Goal: Task Accomplishment & Management: Use online tool/utility

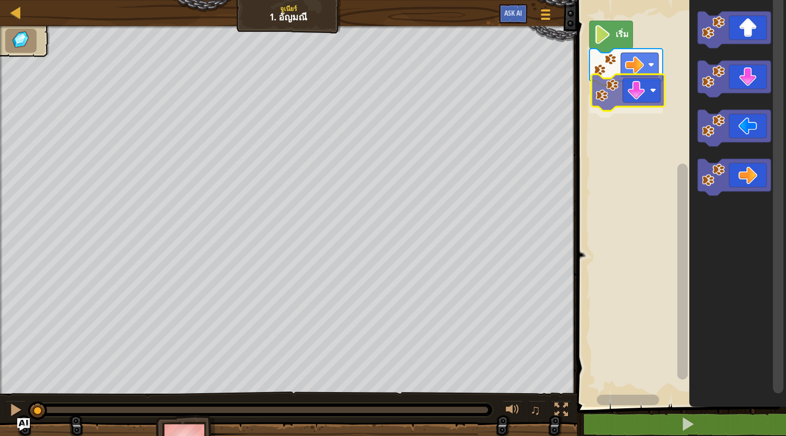
click at [645, 97] on div "เริ่ม" at bounding box center [680, 201] width 212 height 412
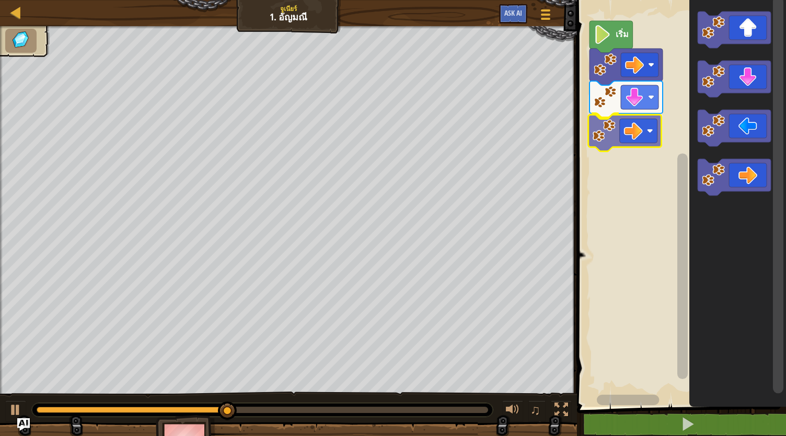
click at [636, 148] on div "เริ่ม" at bounding box center [680, 201] width 212 height 412
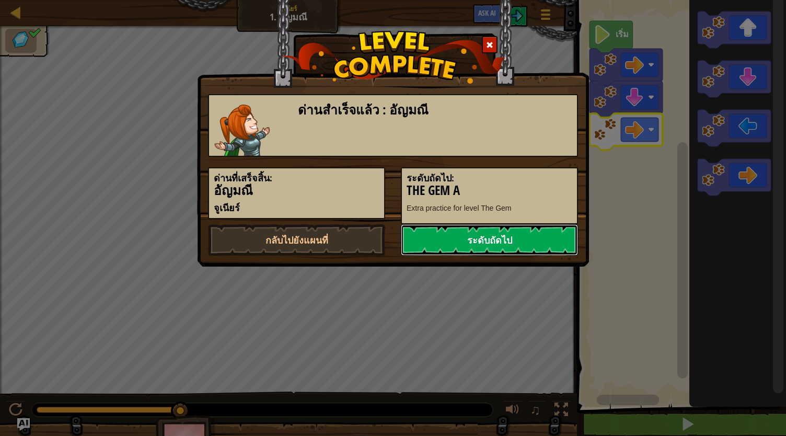
click at [486, 235] on link "ระดับถัดไป" at bounding box center [489, 239] width 177 height 31
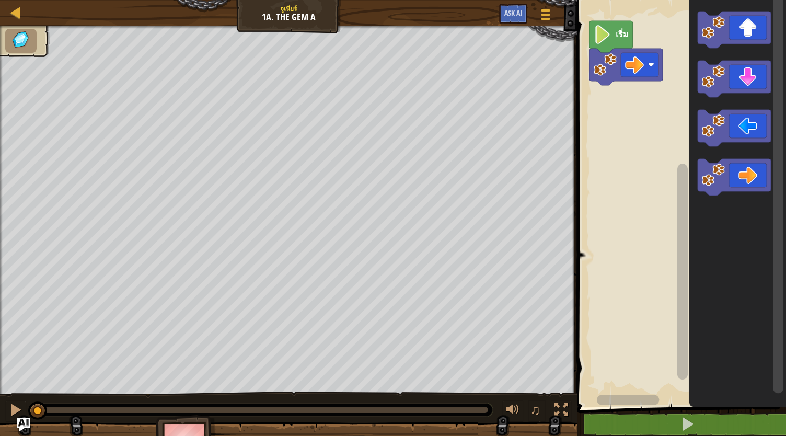
click at [19, 425] on img "Ask AI" at bounding box center [24, 425] width 14 height 14
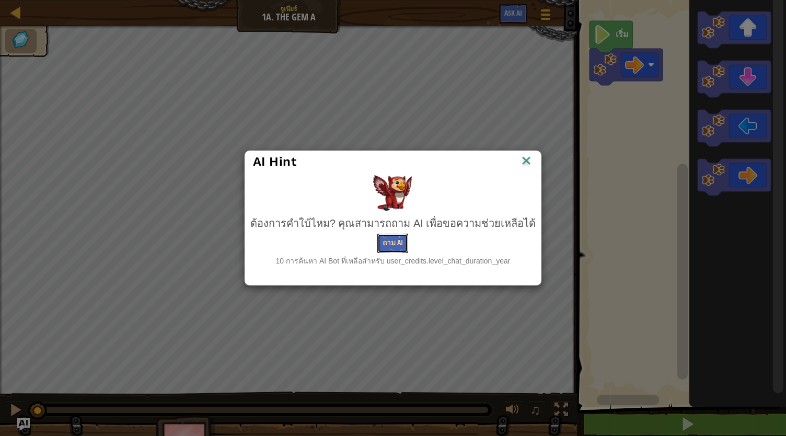
click at [394, 242] on button "ถาม AI" at bounding box center [393, 243] width 31 height 19
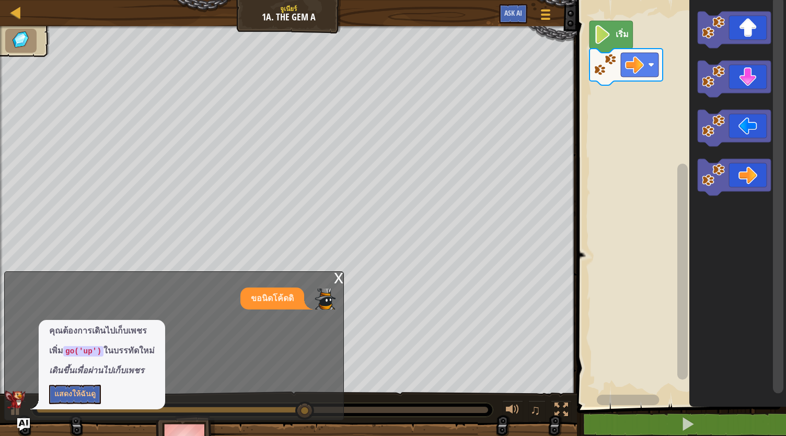
click at [340, 279] on div "x" at bounding box center [338, 277] width 9 height 10
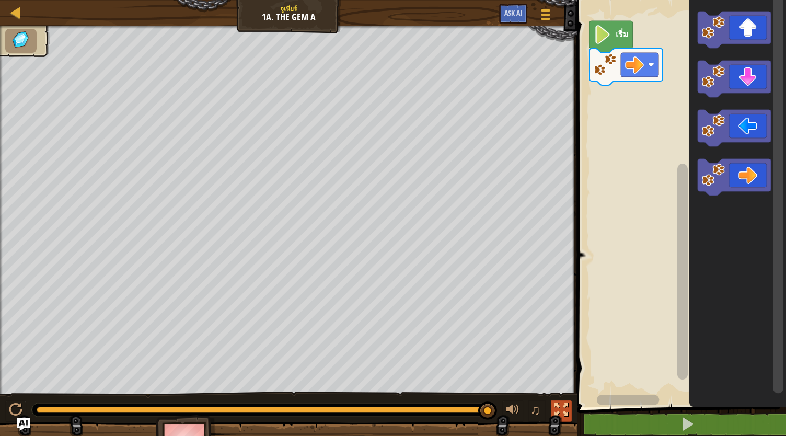
click at [558, 406] on div at bounding box center [562, 410] width 14 height 14
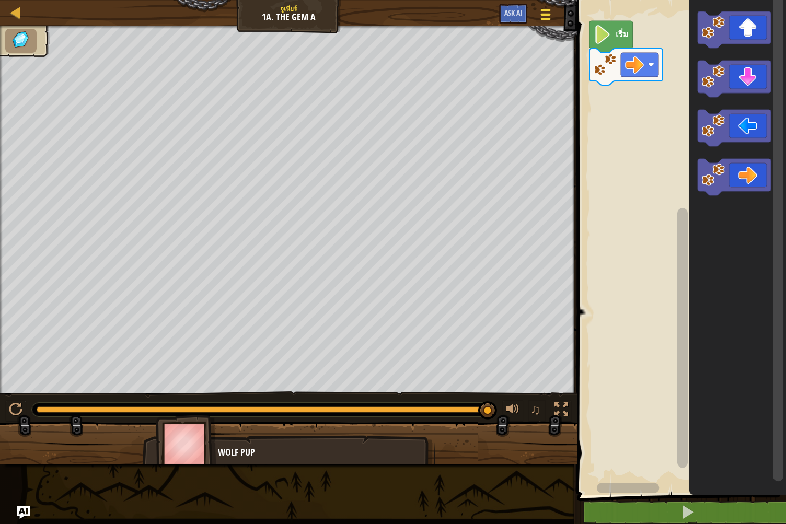
click at [552, 13] on div at bounding box center [546, 14] width 14 height 15
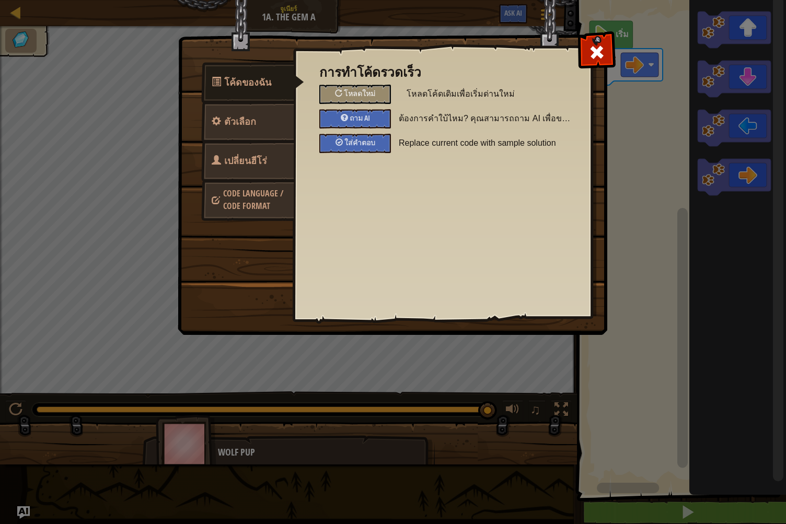
click at [251, 197] on span "Code Language / Code Format" at bounding box center [253, 200] width 60 height 24
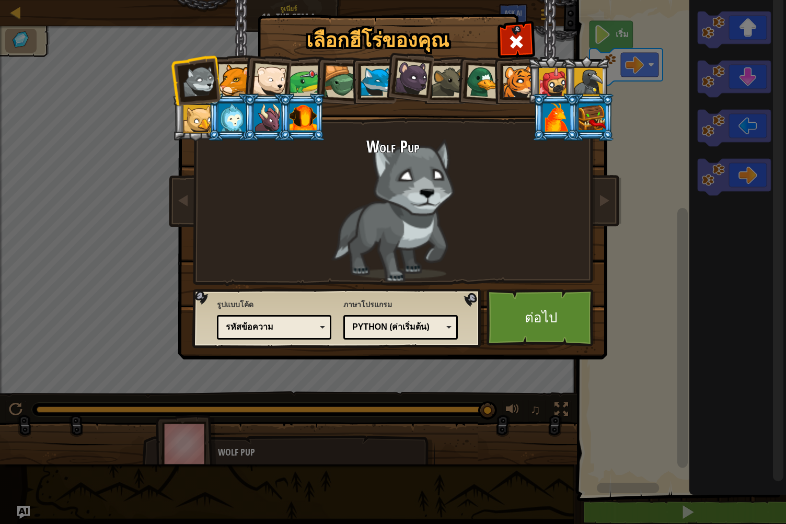
click at [101, 90] on div "เลือกฮีโร่ของคุณ 0 Wolf Pup Cougar Polar Bear Cub Frog เต่า Blue Fox ลูกเสือเสื…" at bounding box center [393, 262] width 786 height 524
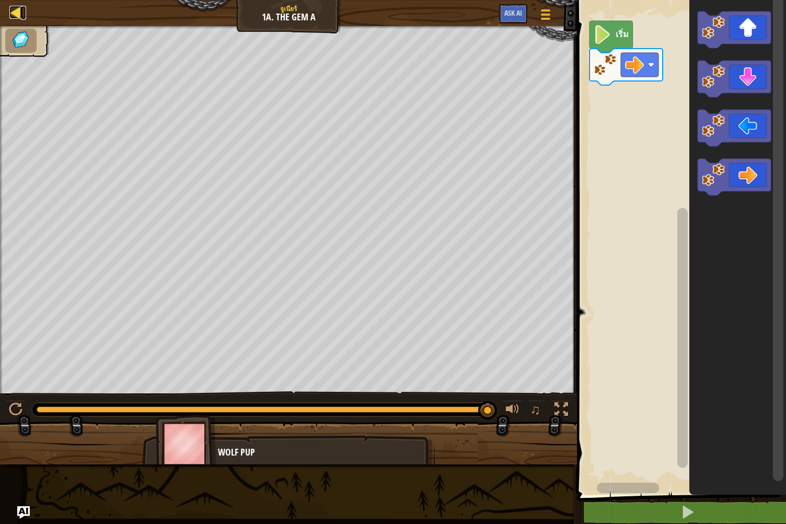
click at [17, 9] on div at bounding box center [15, 12] width 13 height 13
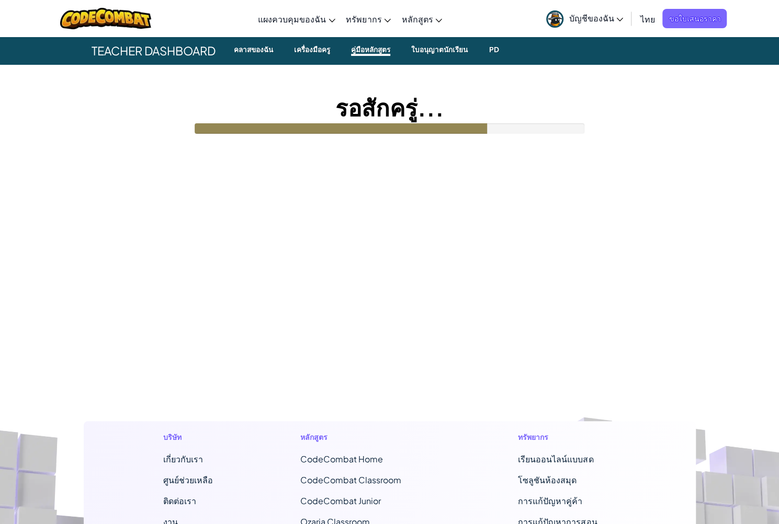
click at [647, 19] on span "ไทย" at bounding box center [646, 19] width 15 height 11
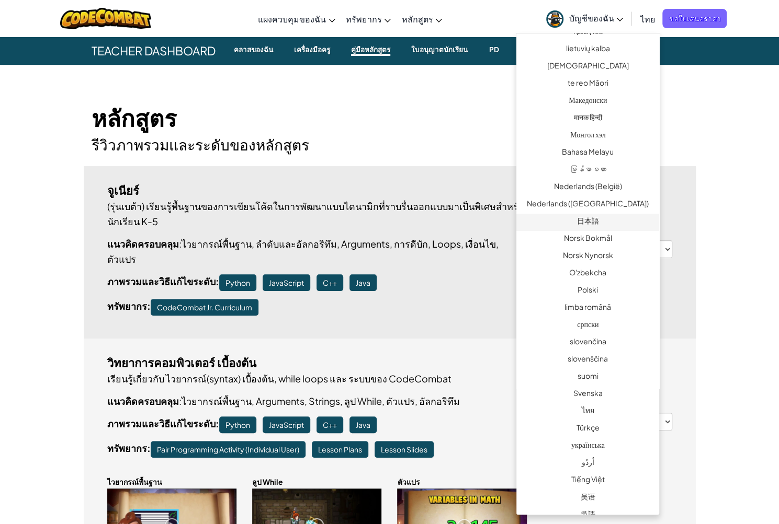
scroll to position [523, 0]
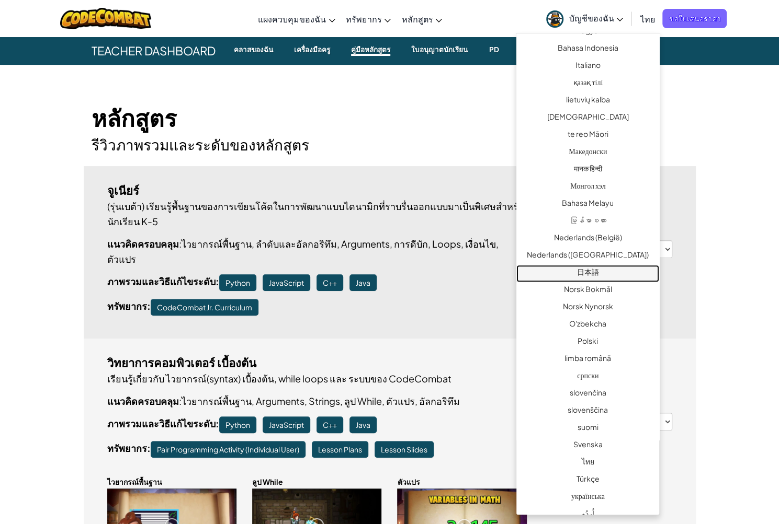
click at [601, 273] on link "日本語" at bounding box center [587, 273] width 143 height 17
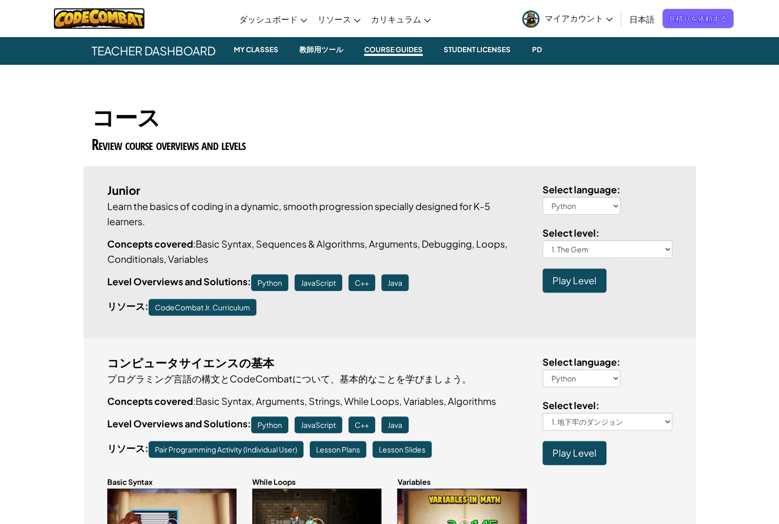
click at [124, 20] on img at bounding box center [99, 18] width 92 height 21
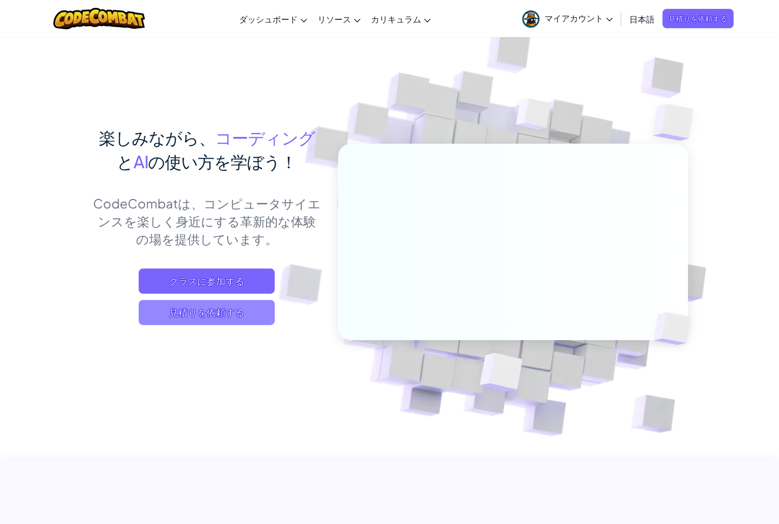
click at [243, 311] on span "見積りを依頼する" at bounding box center [207, 312] width 136 height 25
